Goal: Task Accomplishment & Management: Manage account settings

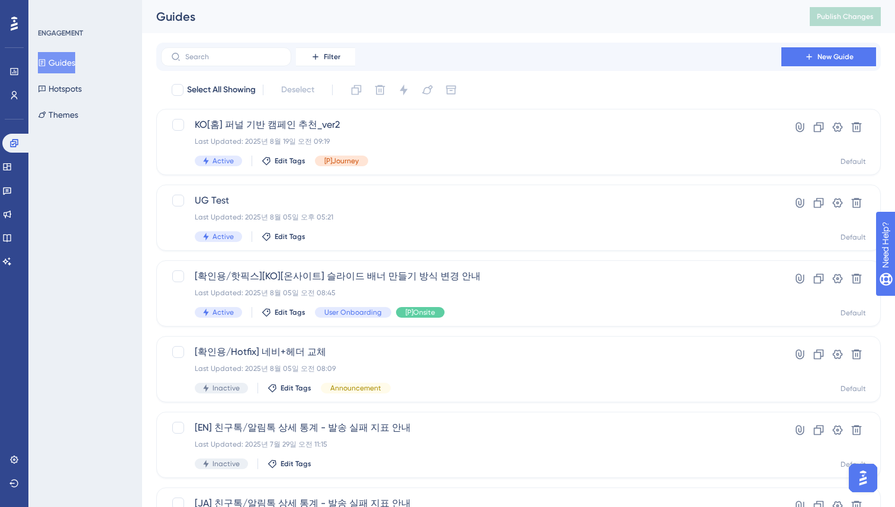
click at [139, 166] on div "ENGAGEMENT Guides Hotspots Themes" at bounding box center [85, 253] width 114 height 507
click at [459, 138] on div "Last Updated: 2025년 8월 19일 오전 09:19" at bounding box center [471, 141] width 553 height 9
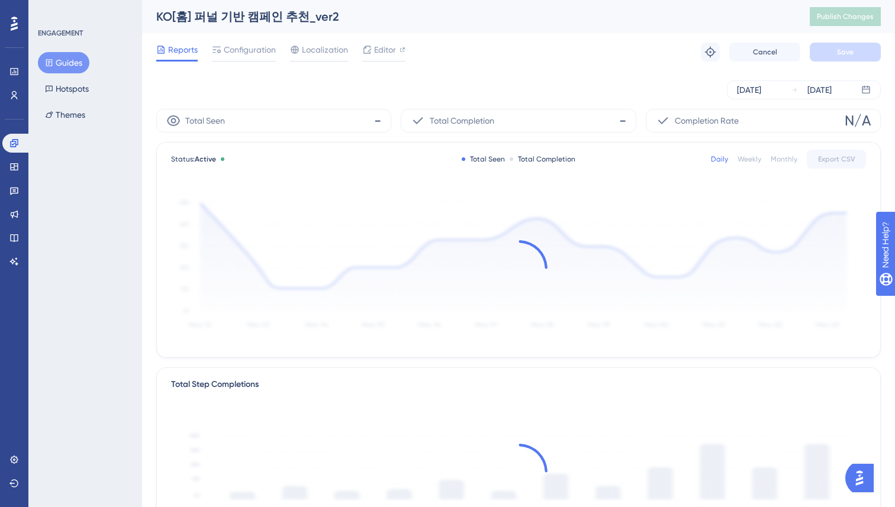
click at [148, 208] on div "Performance Users Engagement Widgets Feedback Product Updates Knowledge Base AI…" at bounding box center [518, 406] width 753 height 812
click at [150, 202] on div "Performance Users Engagement Widgets Feedback Product Updates Knowledge Base AI…" at bounding box center [518, 406] width 753 height 812
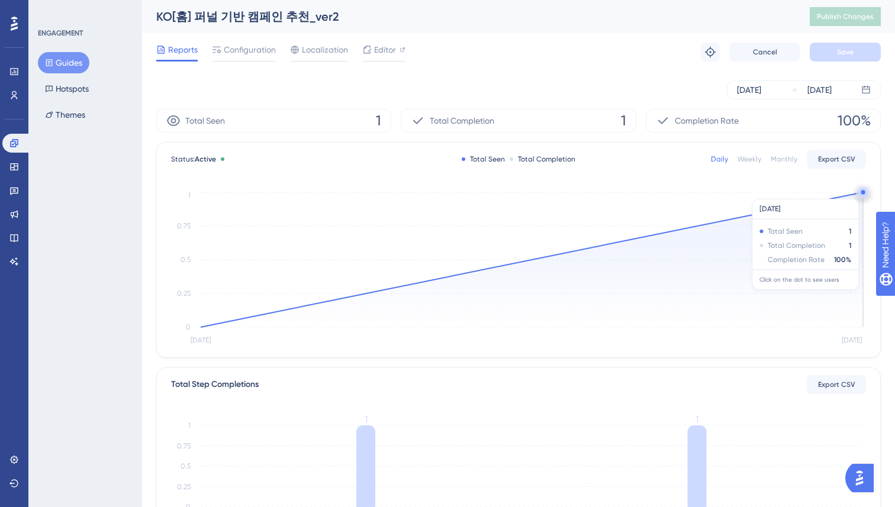
click at [861, 193] on circle at bounding box center [863, 192] width 4 height 4
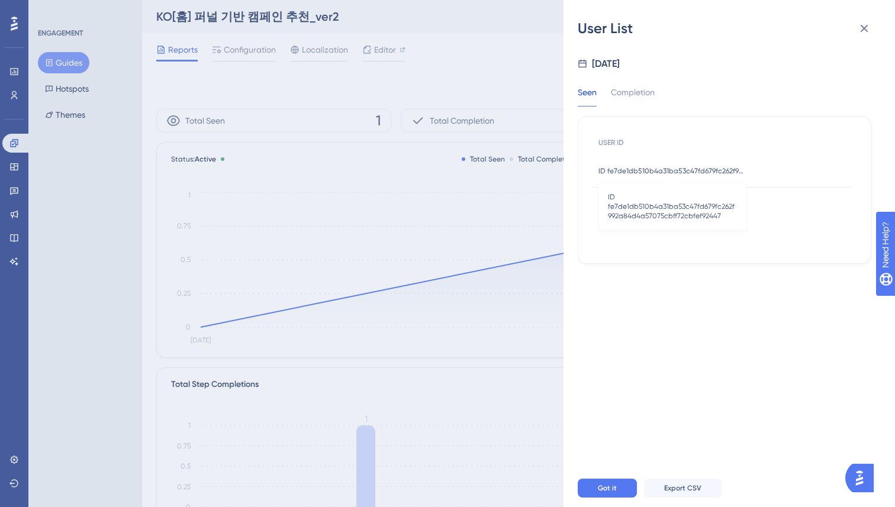
click at [729, 171] on span "ID fe7de1db510b4a31ba53c47fd679fc262f992a84d4a57075cbff72cbfef92447" at bounding box center [673, 170] width 148 height 9
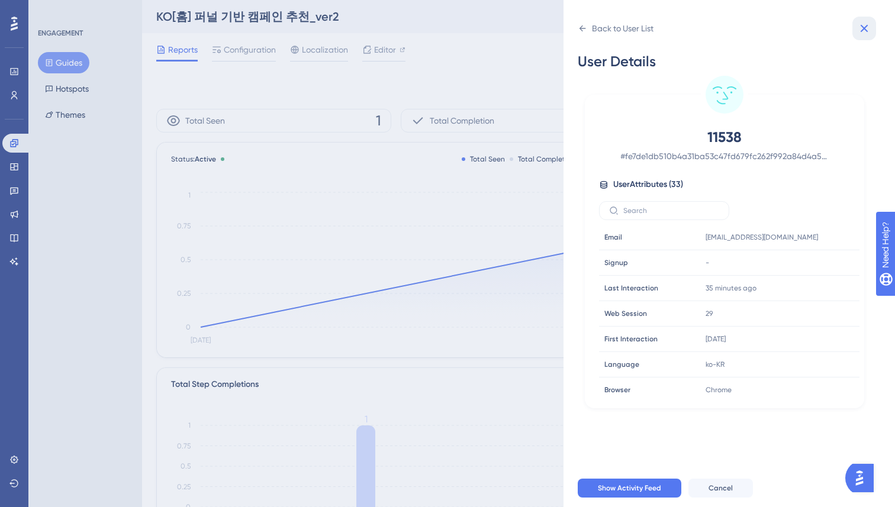
click at [864, 24] on icon at bounding box center [864, 28] width 14 height 14
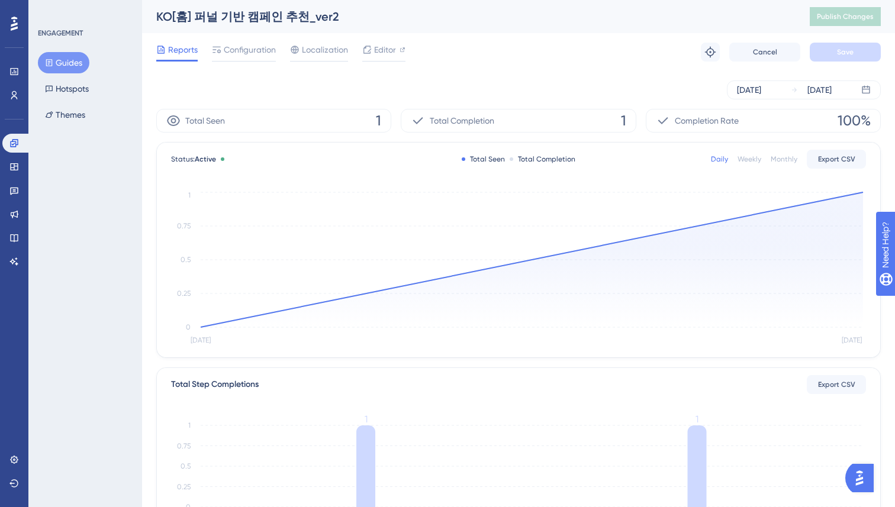
click at [599, 65] on div "Reports Configuration Localization Editor Troubleshoot Cancel Save" at bounding box center [518, 52] width 725 height 38
click at [81, 59] on button "Guides" at bounding box center [64, 62] width 52 height 21
